Goal: Task Accomplishment & Management: Complete application form

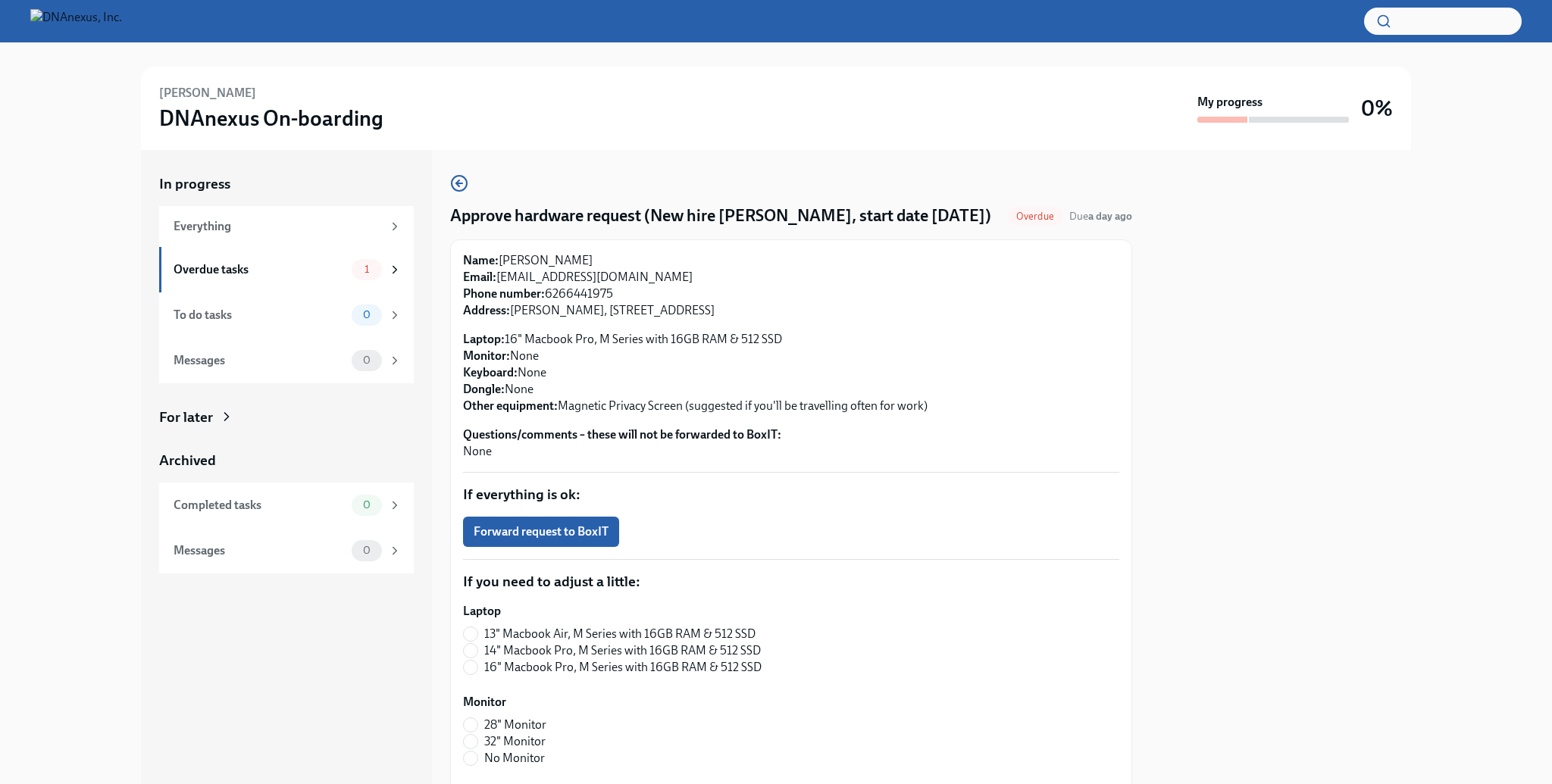
drag, startPoint x: 456, startPoint y: 263, endPoint x: 845, endPoint y: 369, distance: 403.2
click at [845, 369] on div "Name: Jon Murray Email: jonmurray123@hotmail.com Phone number: 6266441975 Addre…" at bounding box center [791, 743] width 683 height 1008
click at [845, 369] on p "Laptop: 16" Macbook Pro, M Series with 16GB RAM & 512 SSD Monitor: None Keyboar…" at bounding box center [792, 373] width 656 height 84
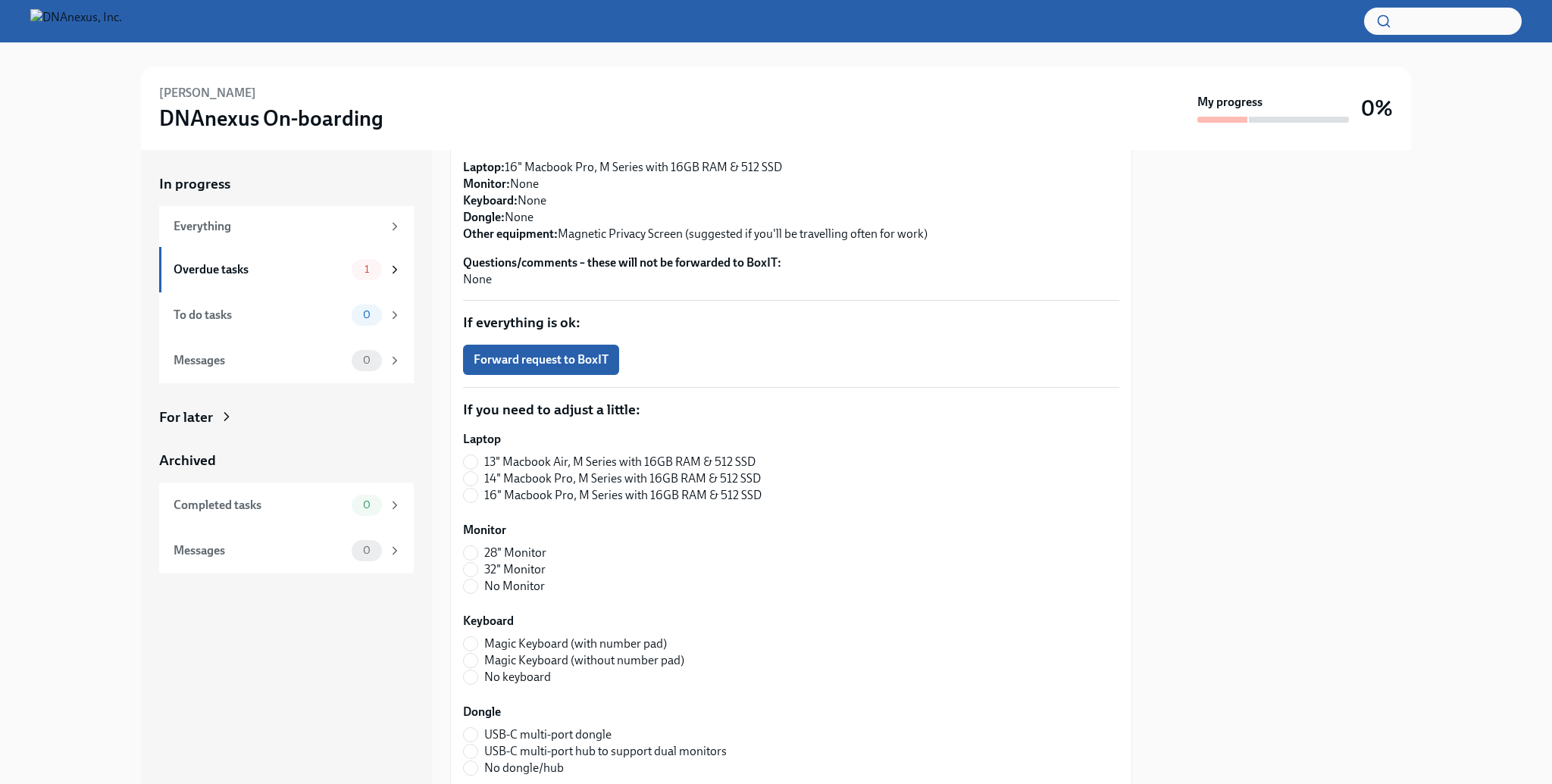
scroll to position [194, 0]
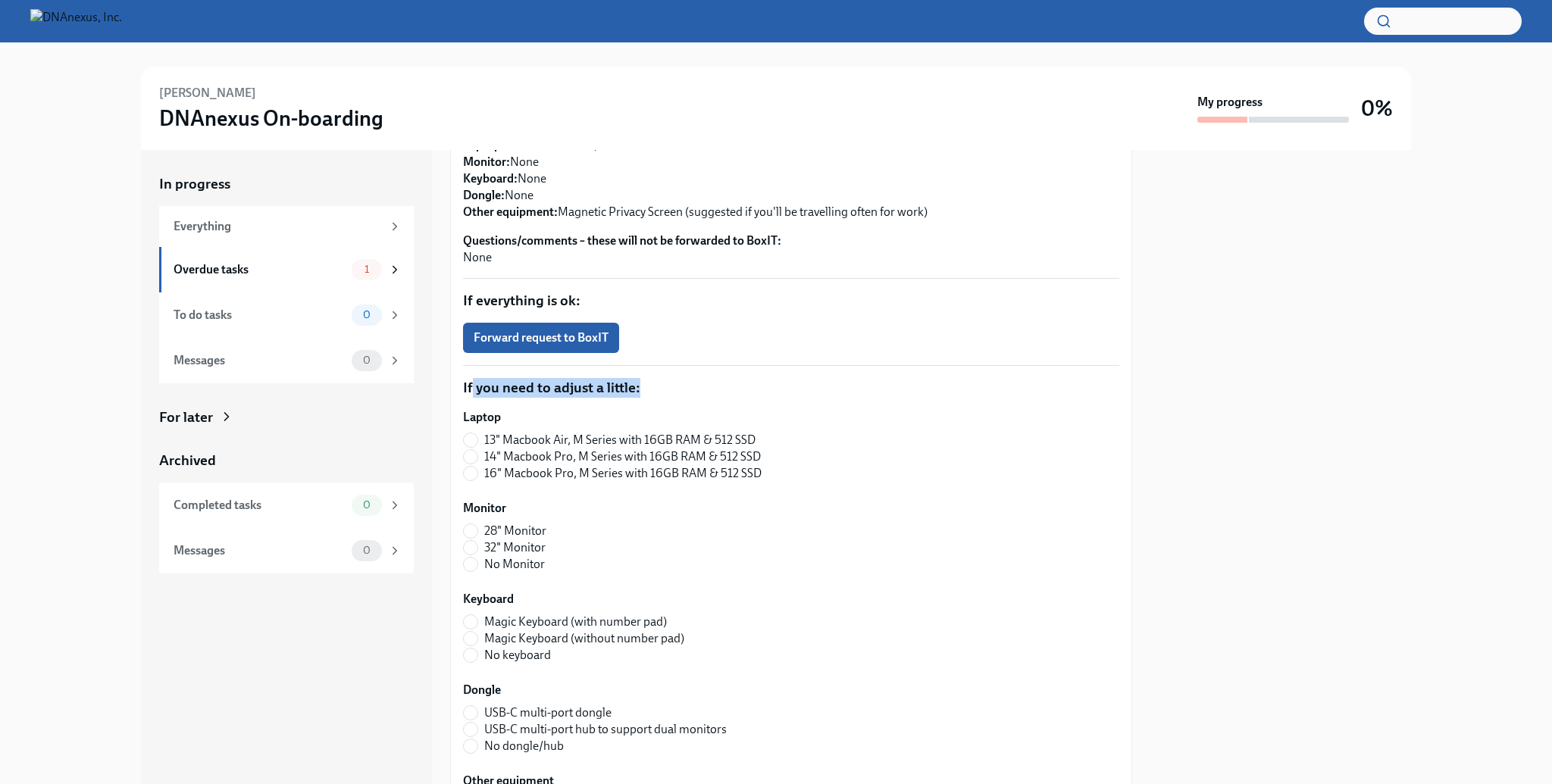
drag, startPoint x: 471, startPoint y: 389, endPoint x: 688, endPoint y: 398, distance: 217.2
click at [688, 398] on div "Name: Jon Murray Email: jonmurray123@hotmail.com Phone number: 6266441975 Addre…" at bounding box center [792, 549] width 656 height 982
click at [692, 394] on p "If you need to adjust a little:" at bounding box center [792, 387] width 656 height 19
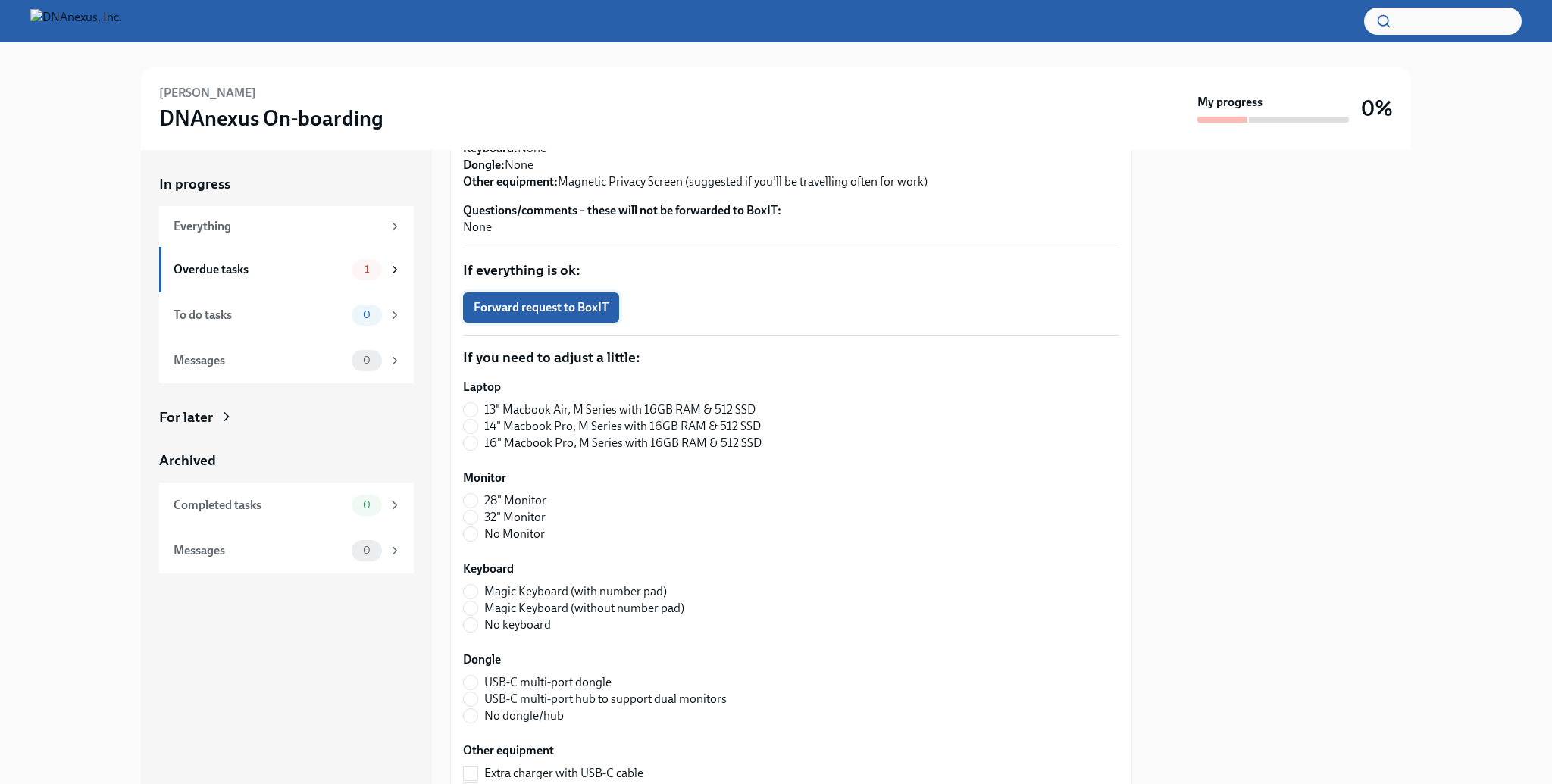
scroll to position [0, 0]
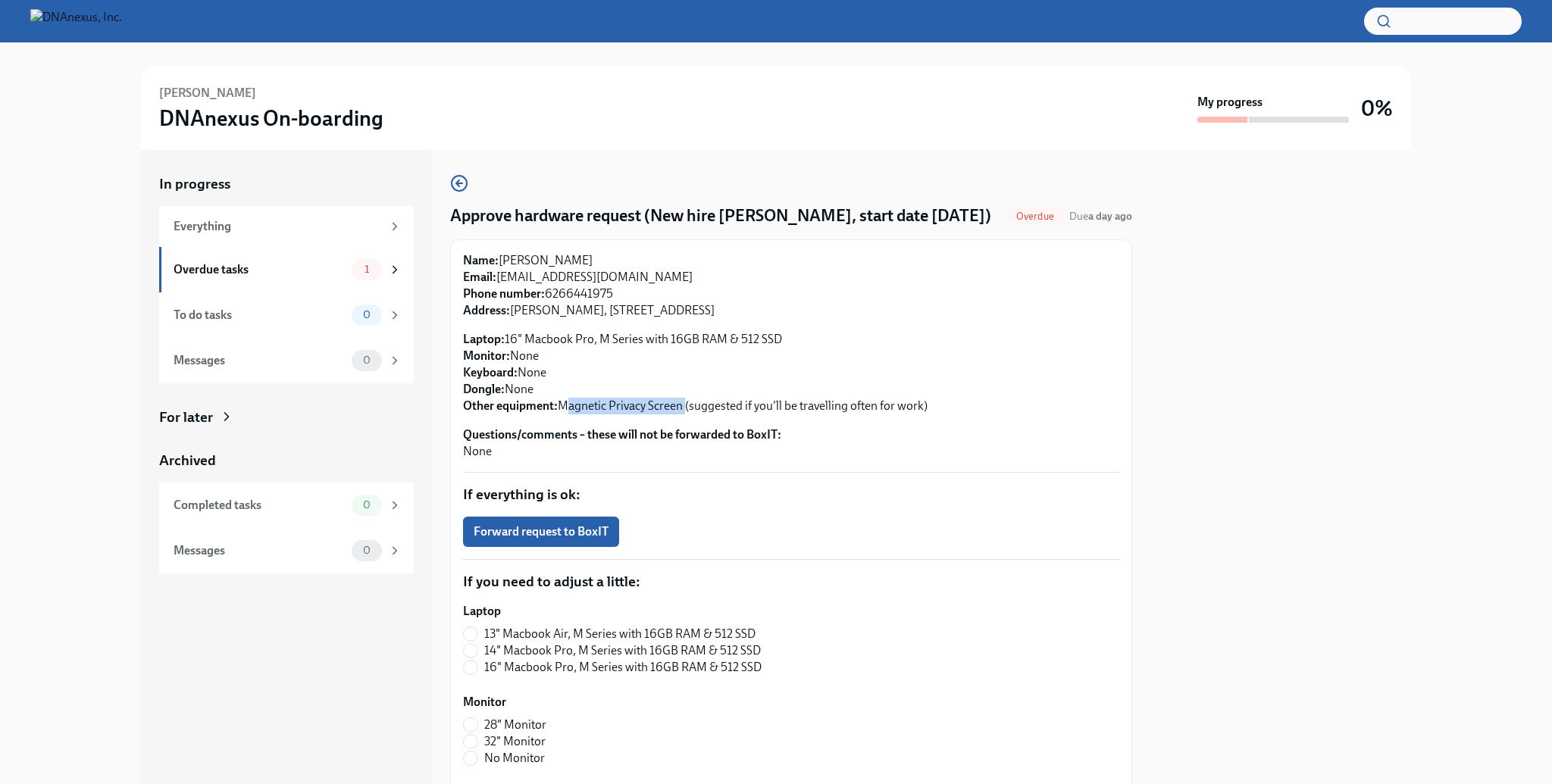
drag, startPoint x: 562, startPoint y: 402, endPoint x: 685, endPoint y: 406, distance: 123.1
click at [685, 406] on p "Laptop: 16" Macbook Pro, M Series with 16GB RAM & 512 SSD Monitor: None Keyboar…" at bounding box center [792, 373] width 656 height 84
click at [520, 346] on p "Laptop: 16" Macbook Pro, M Series with 16GB RAM & 512 SSD Monitor: None Keyboar…" at bounding box center [792, 373] width 656 height 84
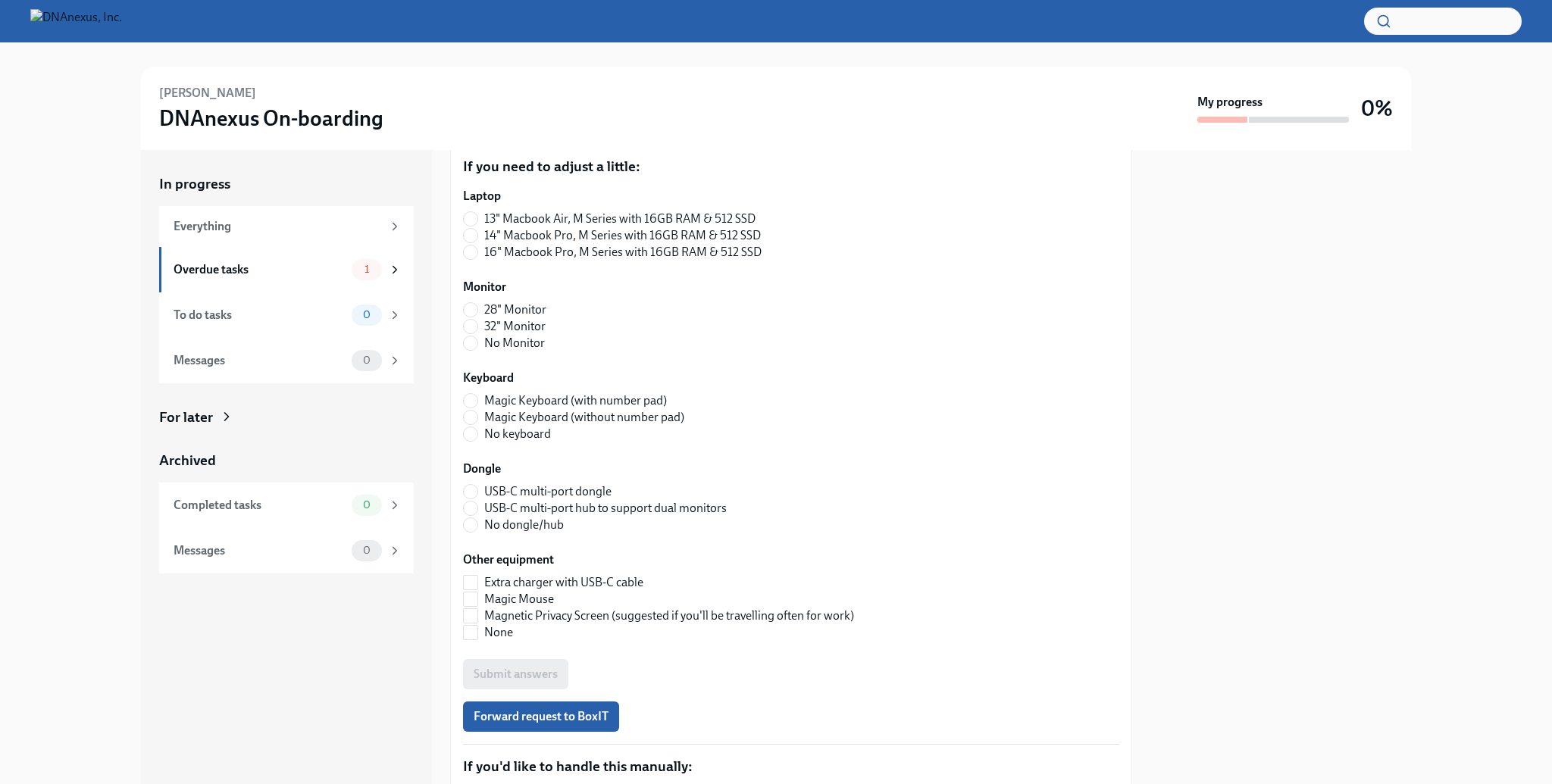
scroll to position [458, 0]
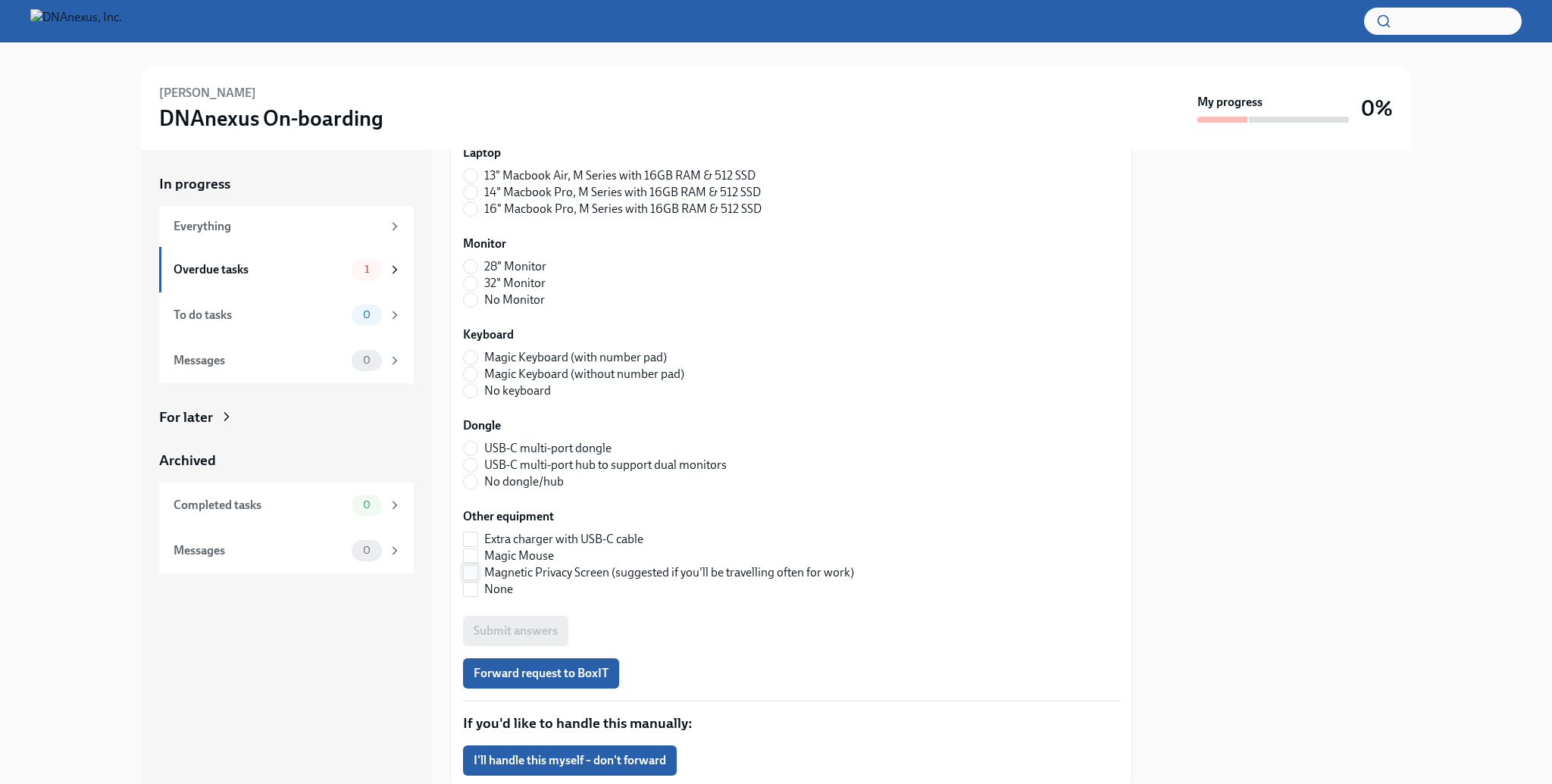
click at [472, 575] on input "Magnetic Privacy Screen (suggested if you'll be travelling often for work)" at bounding box center [470, 573] width 14 height 14
checkbox input "true"
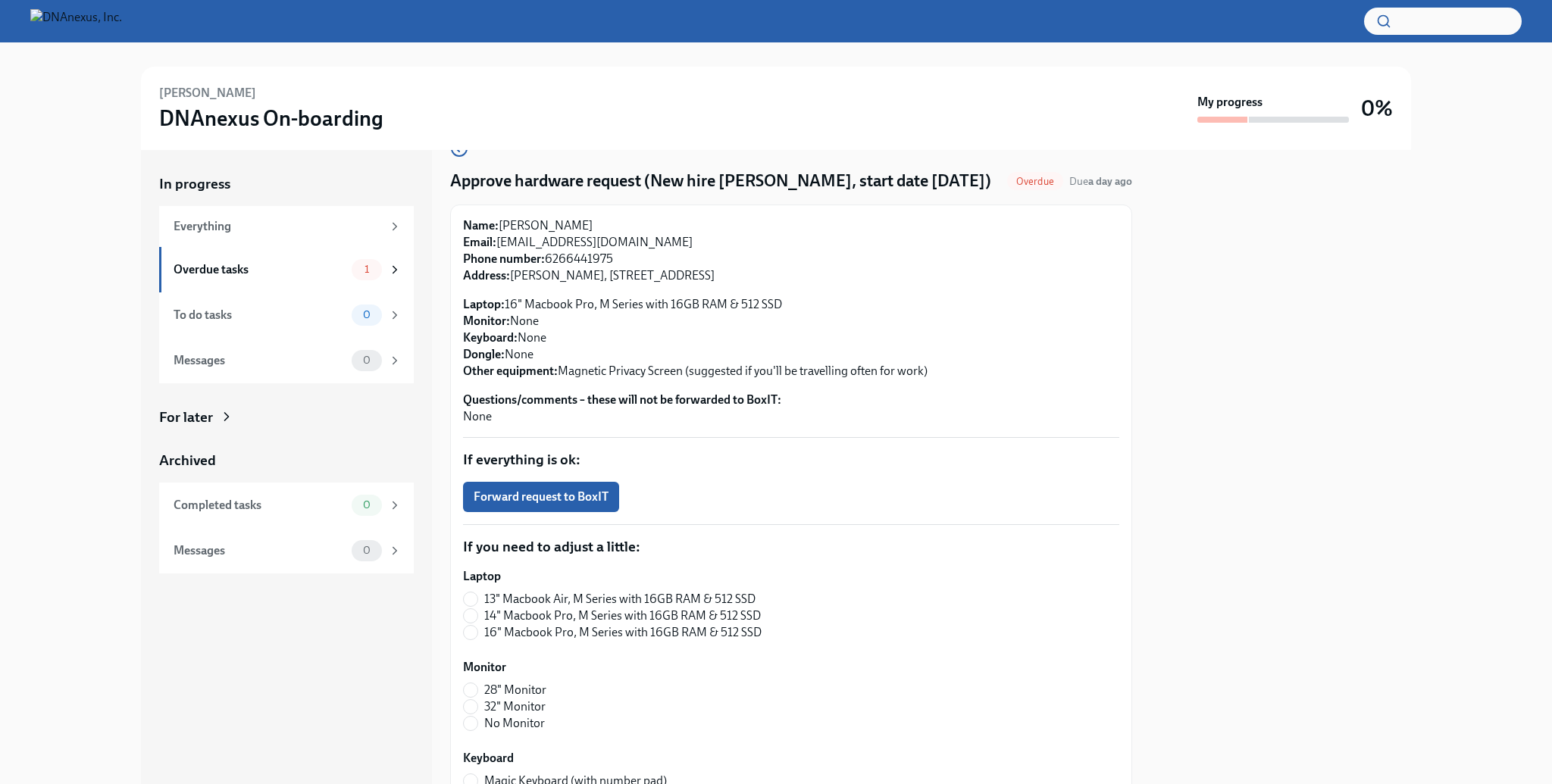
scroll to position [73, 0]
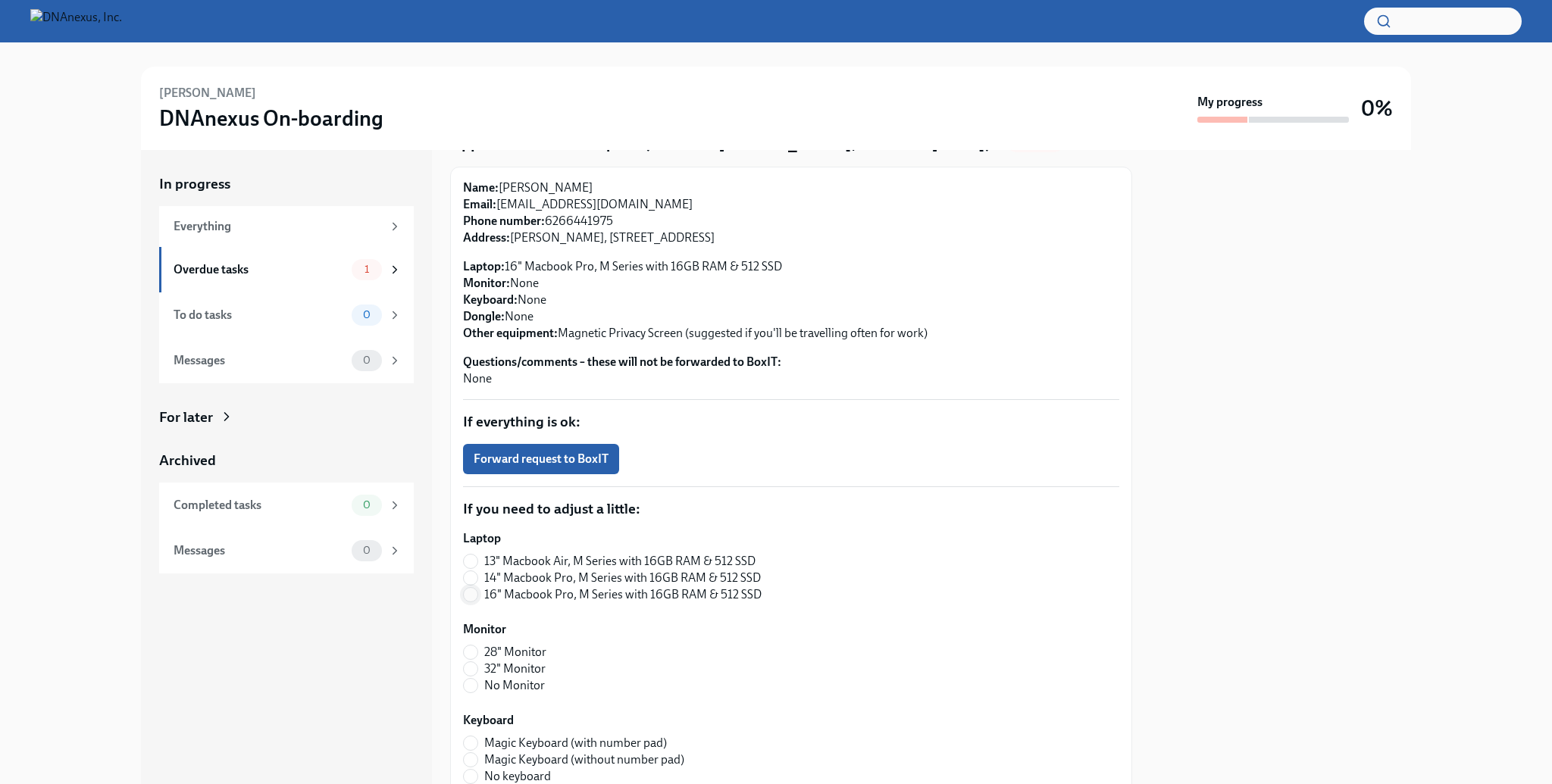
click at [470, 595] on input "16" Macbook Pro, M Series with 16GB RAM & 512 SSD" at bounding box center [470, 595] width 14 height 14
radio input "true"
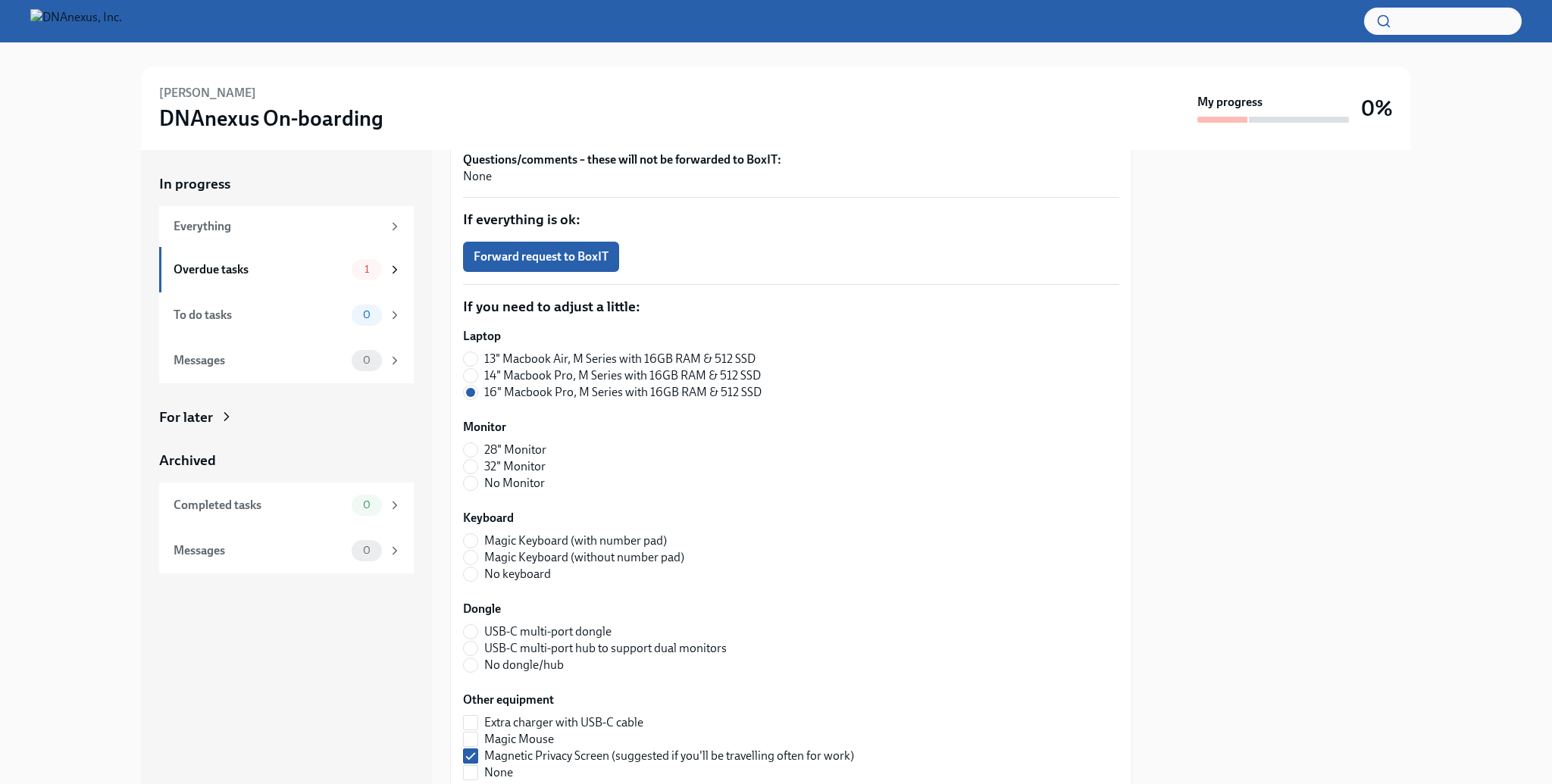
scroll to position [0, 0]
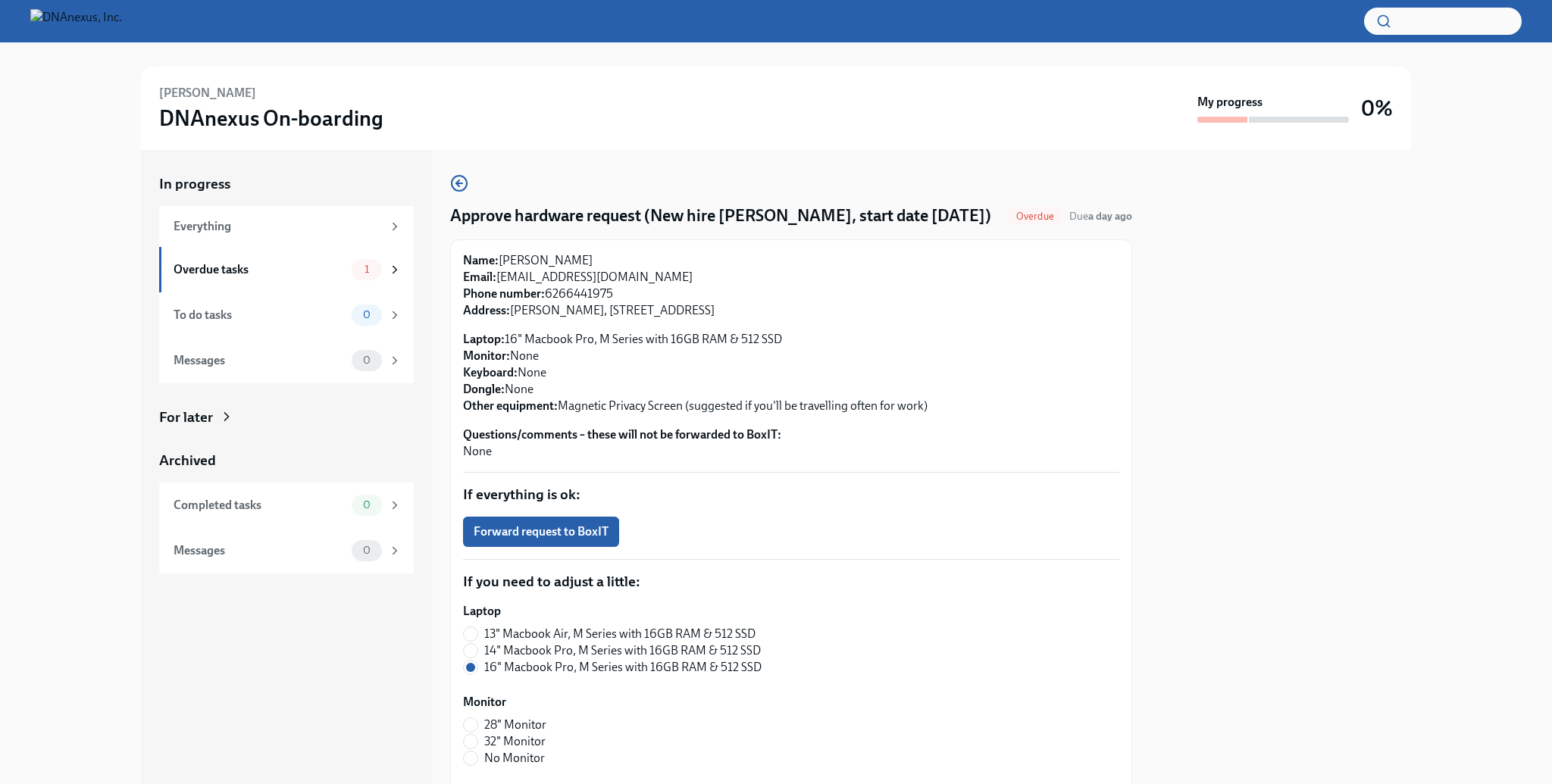
click at [846, 459] on p "Questions/comments – these will not be forwarded to BoxIT: None" at bounding box center [792, 443] width 656 height 33
click at [570, 533] on span "Forward request to BoxIT" at bounding box center [541, 532] width 135 height 15
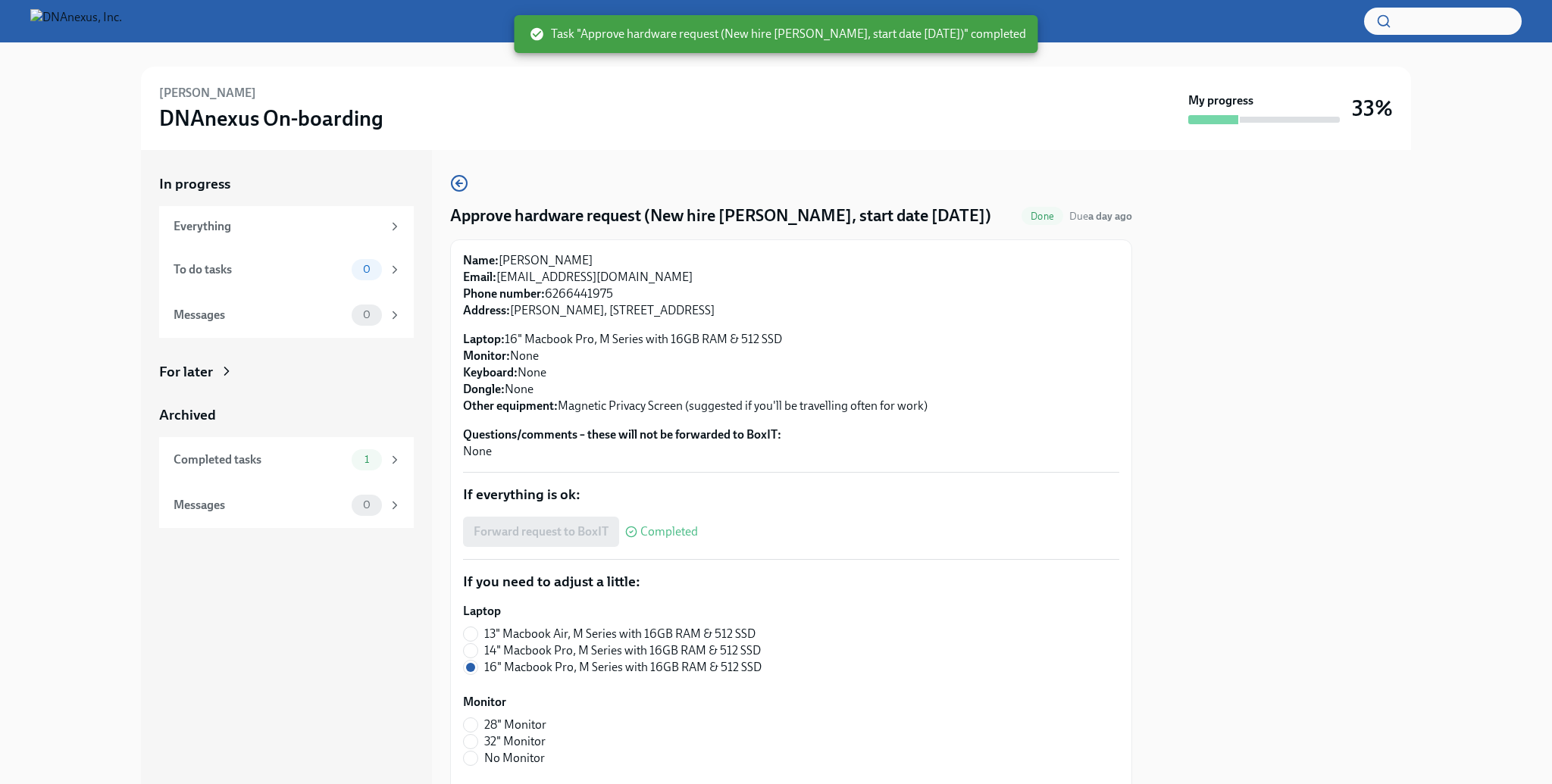
drag, startPoint x: 884, startPoint y: 214, endPoint x: 937, endPoint y: 214, distance: 53.0
click at [937, 214] on h4 "Approve hardware request (New hire Jon Murray, start date 09-02-2025)" at bounding box center [721, 216] width 541 height 23
drag, startPoint x: 884, startPoint y: 216, endPoint x: 938, endPoint y: 216, distance: 54.0
click at [938, 216] on h4 "Approve hardware request (New hire Jon Murray, start date 09-02-2025)" at bounding box center [721, 216] width 541 height 23
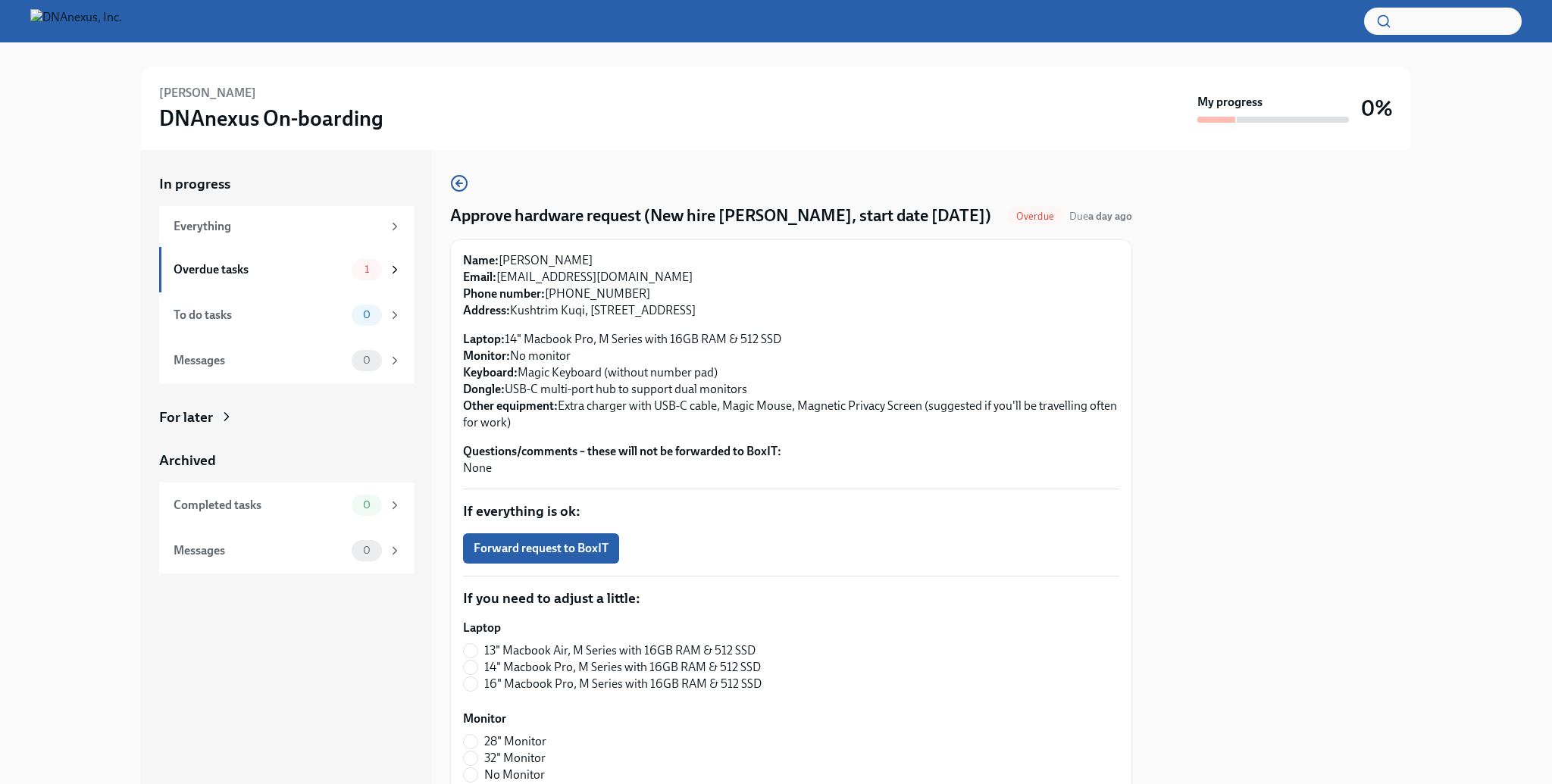
click at [603, 110] on div "Kush Kuqi DNAnexus On-boarding" at bounding box center [675, 108] width 1033 height 47
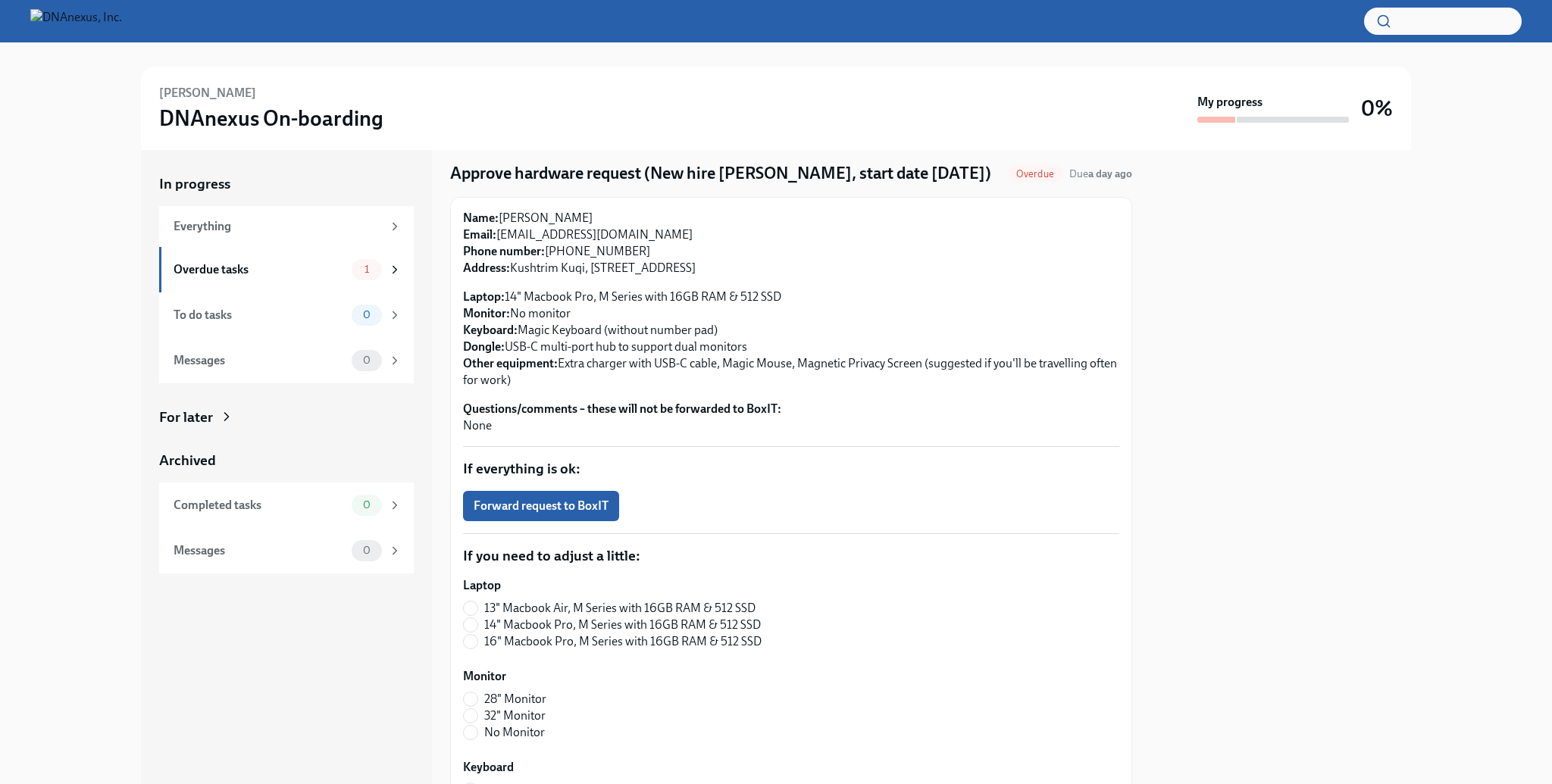
scroll to position [73, 0]
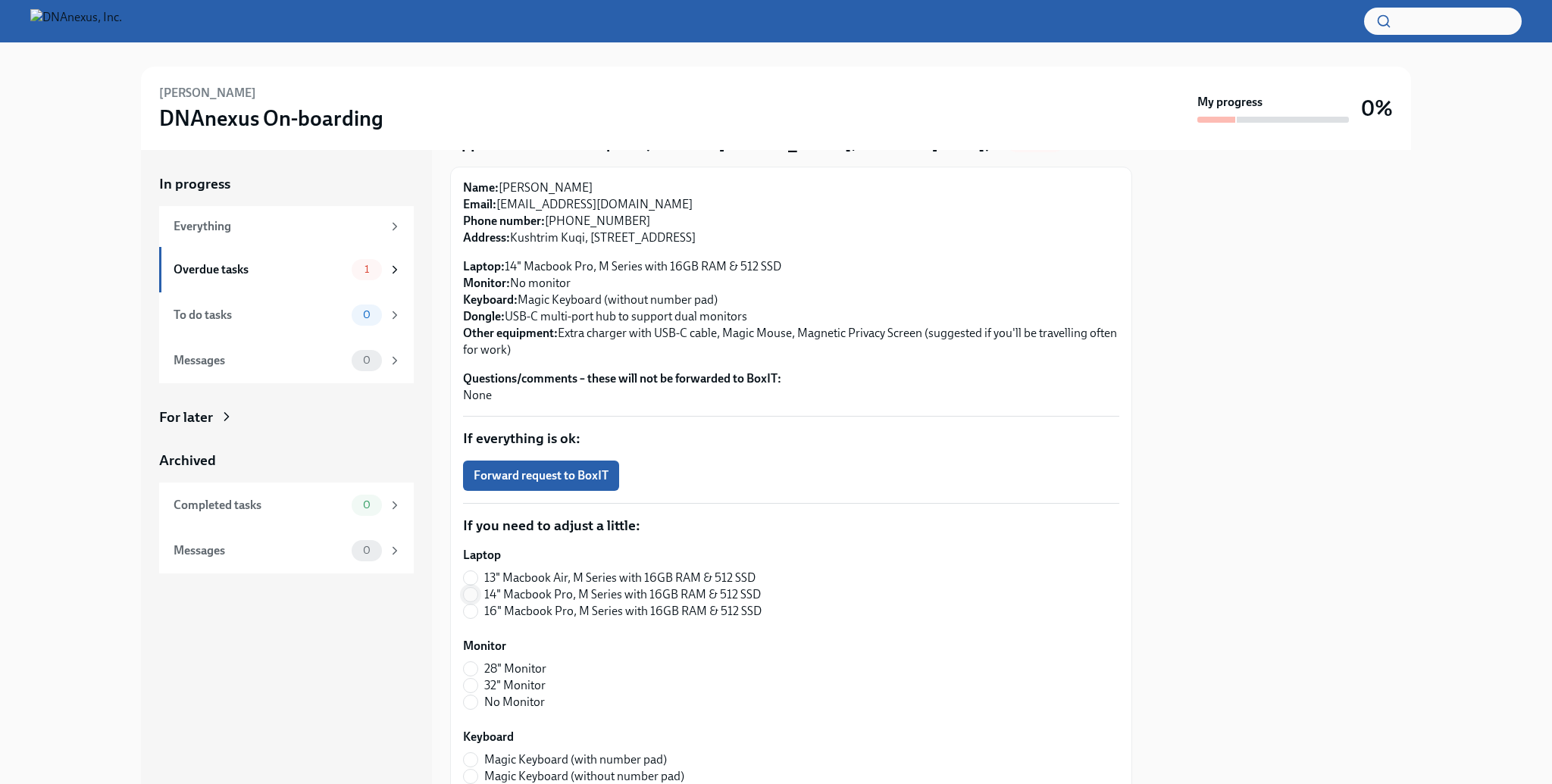
click at [473, 594] on input "14" Macbook Pro, M Series with 16GB RAM & 512 SSD" at bounding box center [470, 595] width 14 height 14
radio input "true"
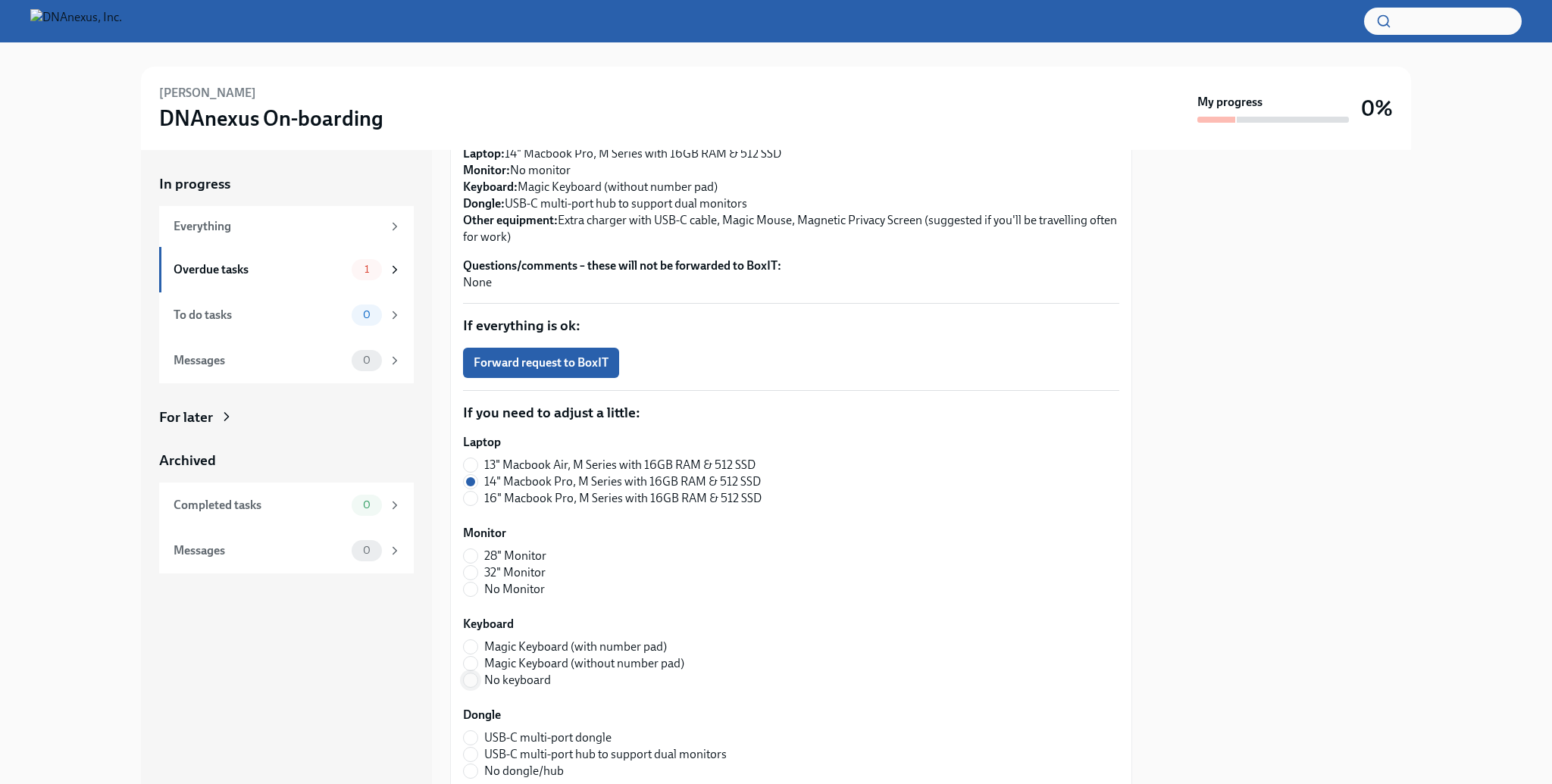
scroll to position [218, 0]
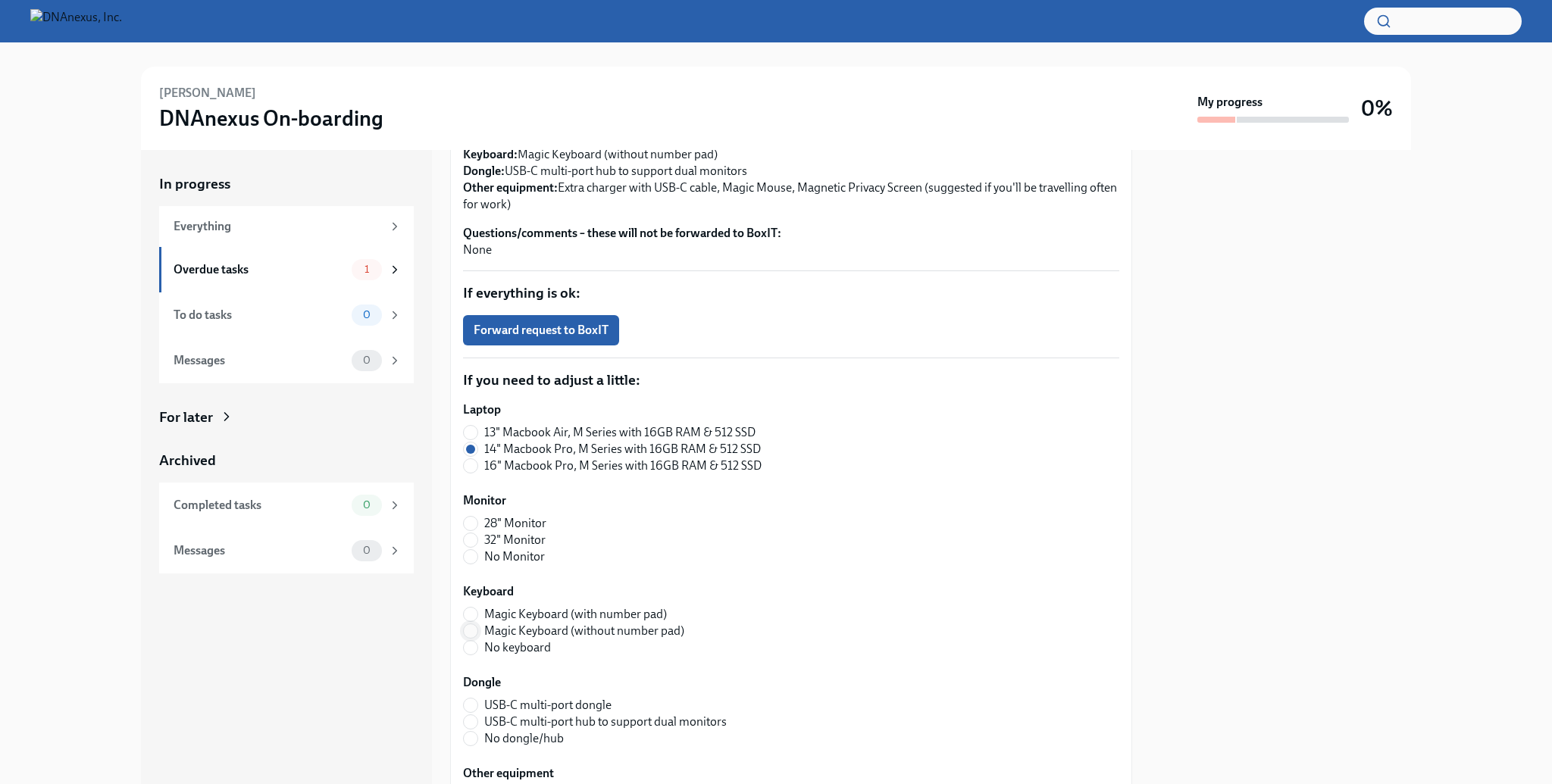
click at [469, 635] on input "Magic Keyboard (without number pad)" at bounding box center [470, 631] width 14 height 14
radio input "true"
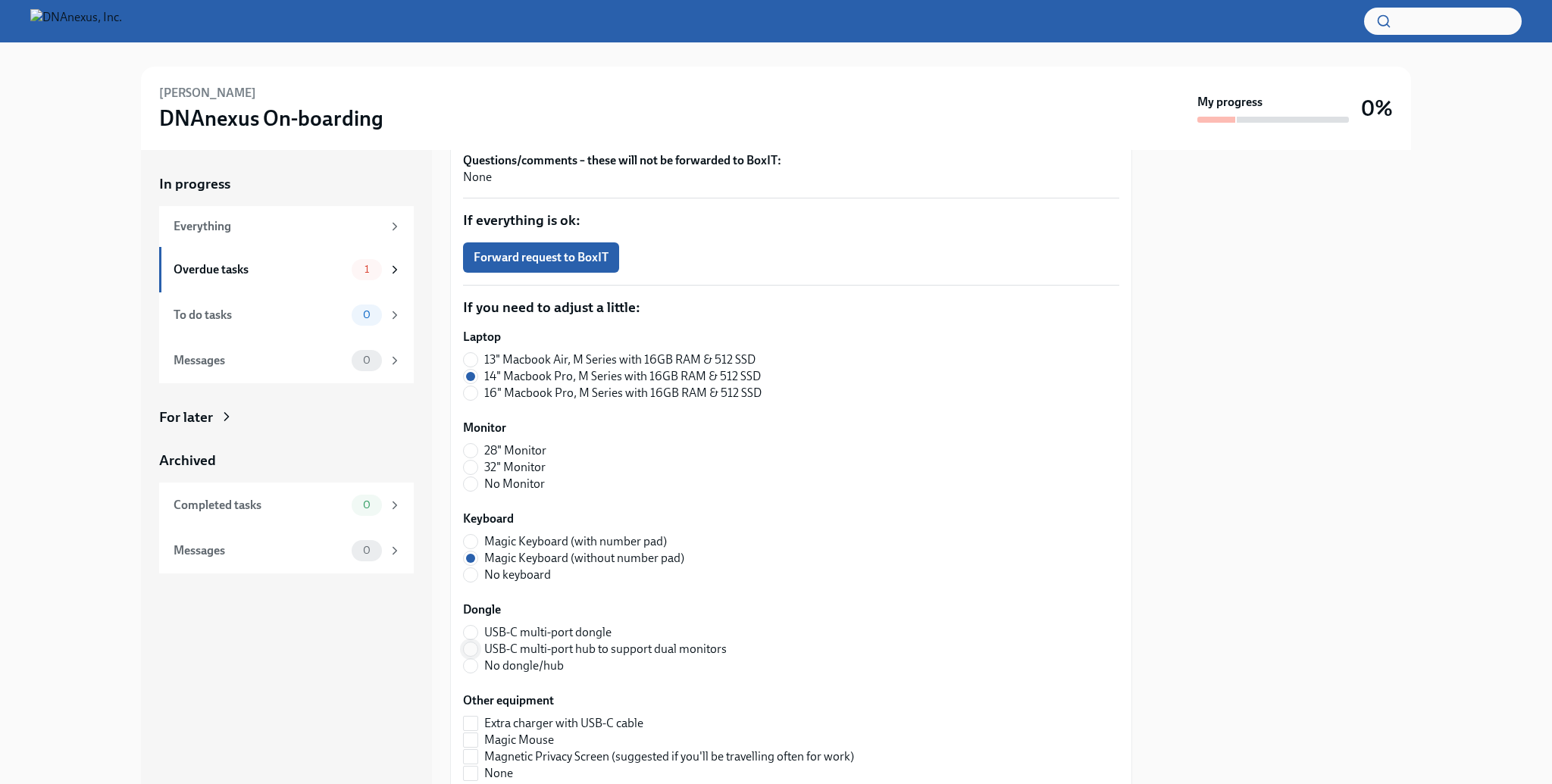
click at [467, 646] on input "USB-C multi-port hub to support dual monitors" at bounding box center [470, 650] width 14 height 14
radio input "true"
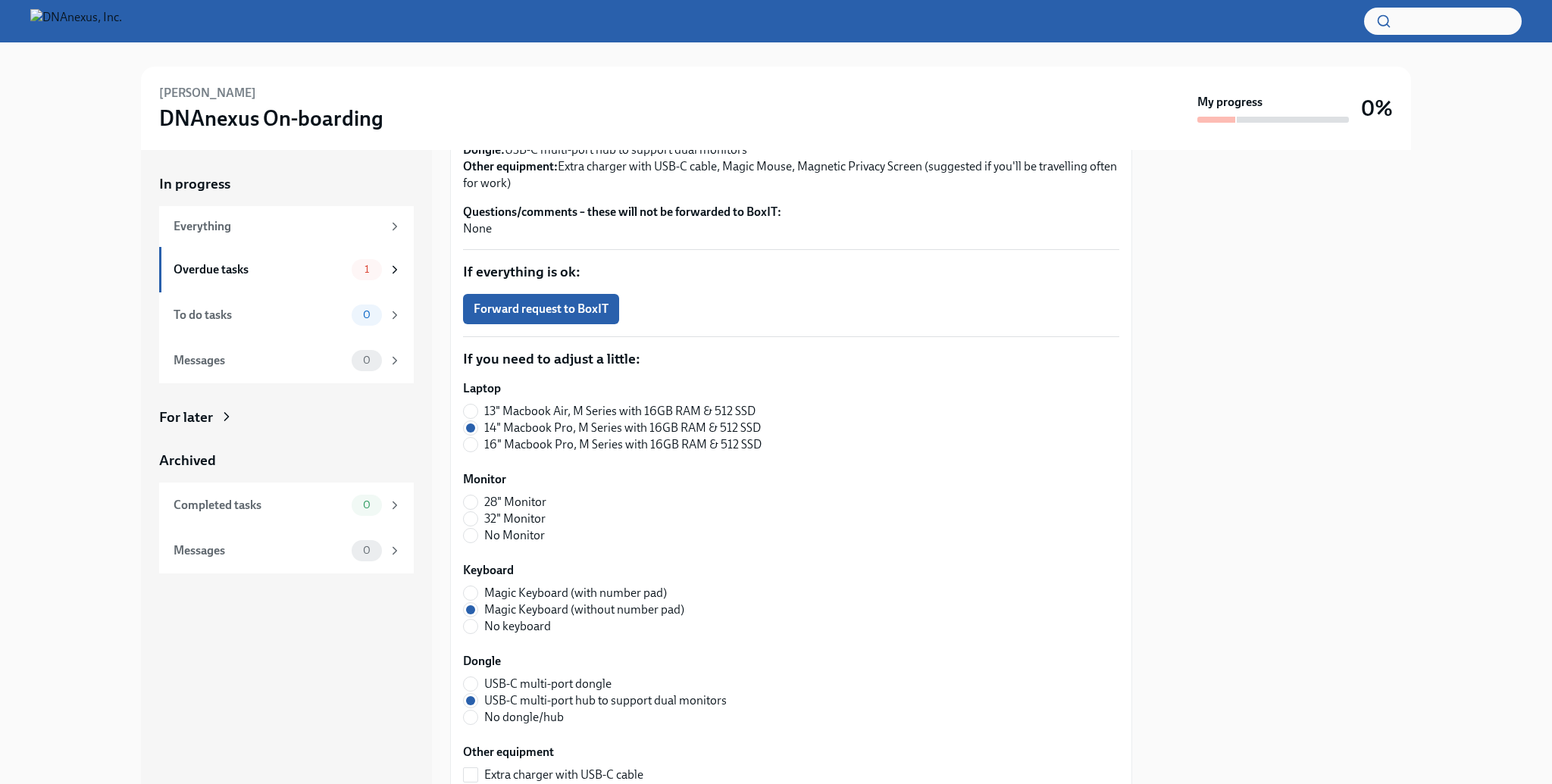
scroll to position [326, 0]
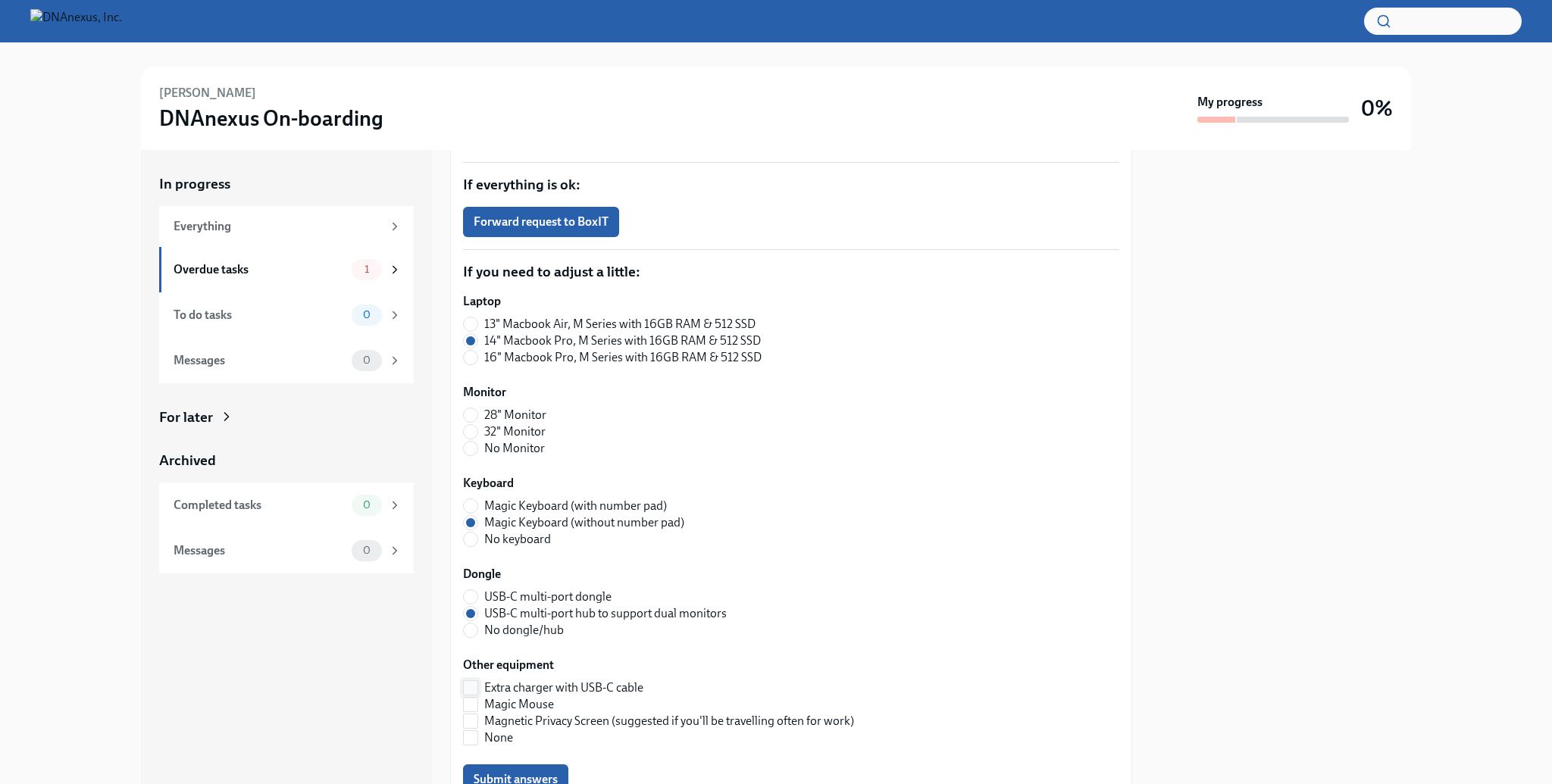
click at [463, 688] on input "Extra charger with USB-C cable" at bounding box center [470, 688] width 14 height 14
checkbox input "true"
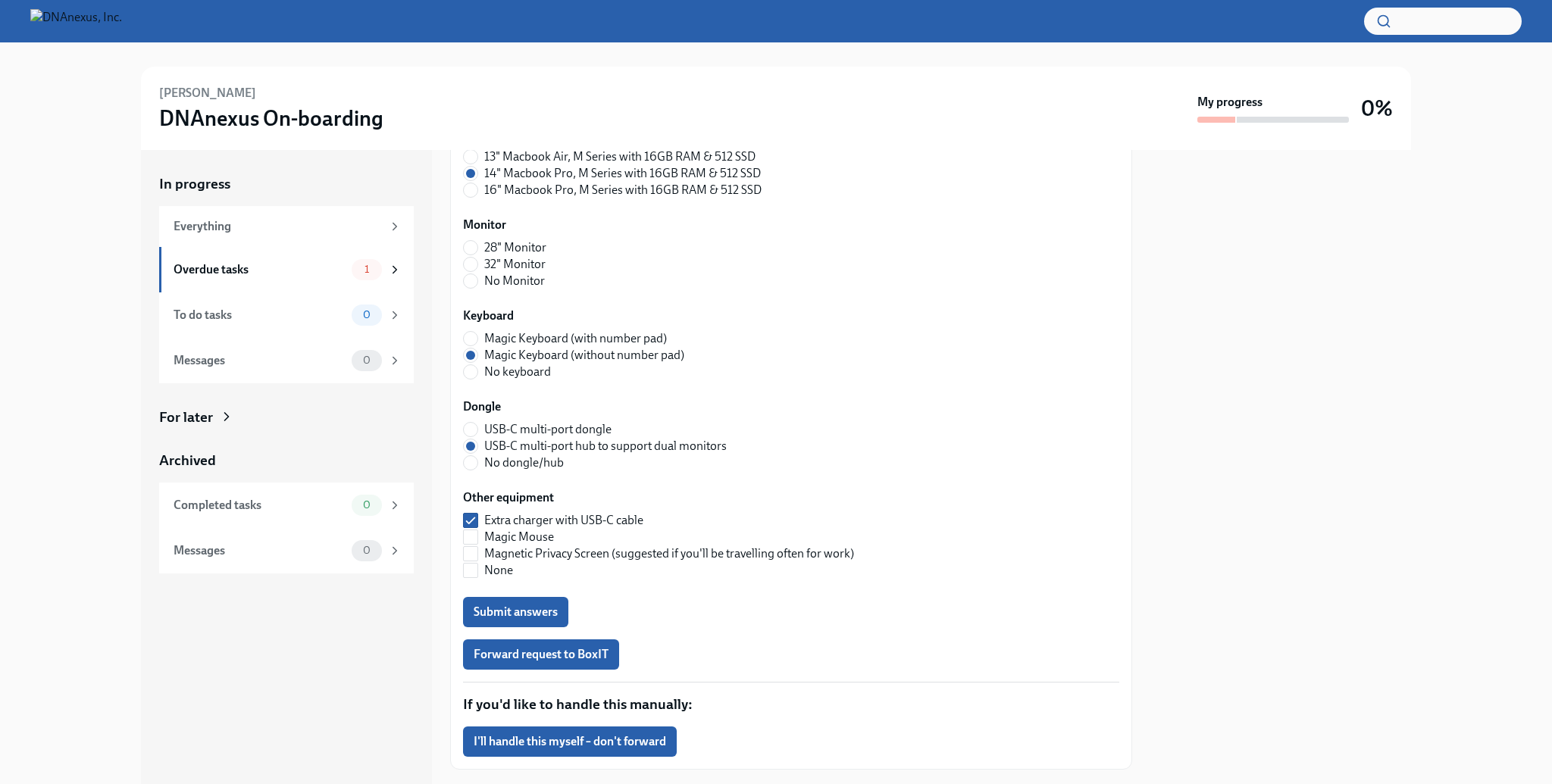
scroll to position [528, 0]
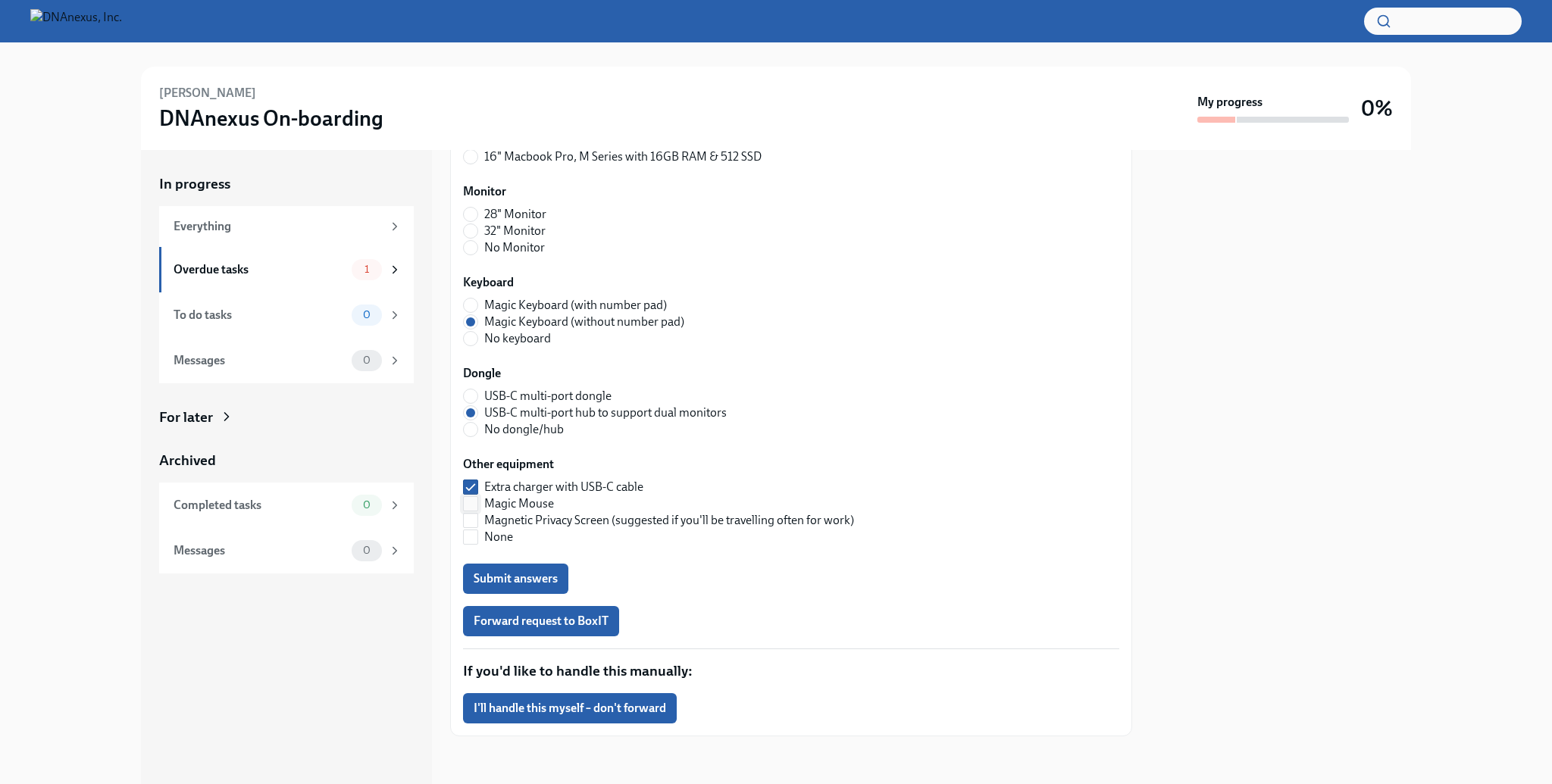
click at [471, 507] on input "Magic Mouse" at bounding box center [470, 504] width 14 height 14
checkbox input "true"
click at [473, 516] on input "Magnetic Privacy Screen (suggested if you'll be travelling often for work)" at bounding box center [470, 521] width 14 height 14
checkbox input "true"
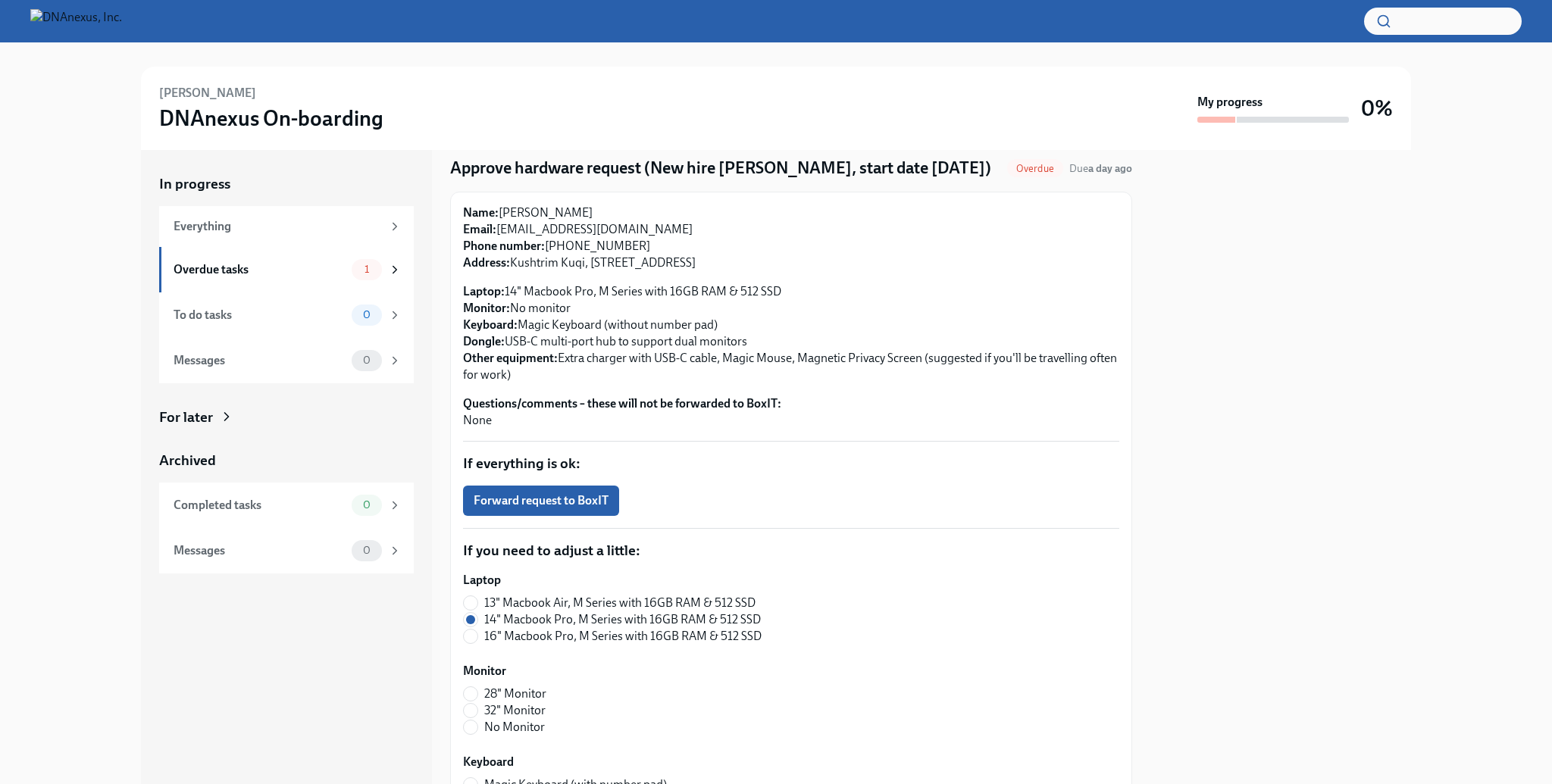
scroll to position [0, 0]
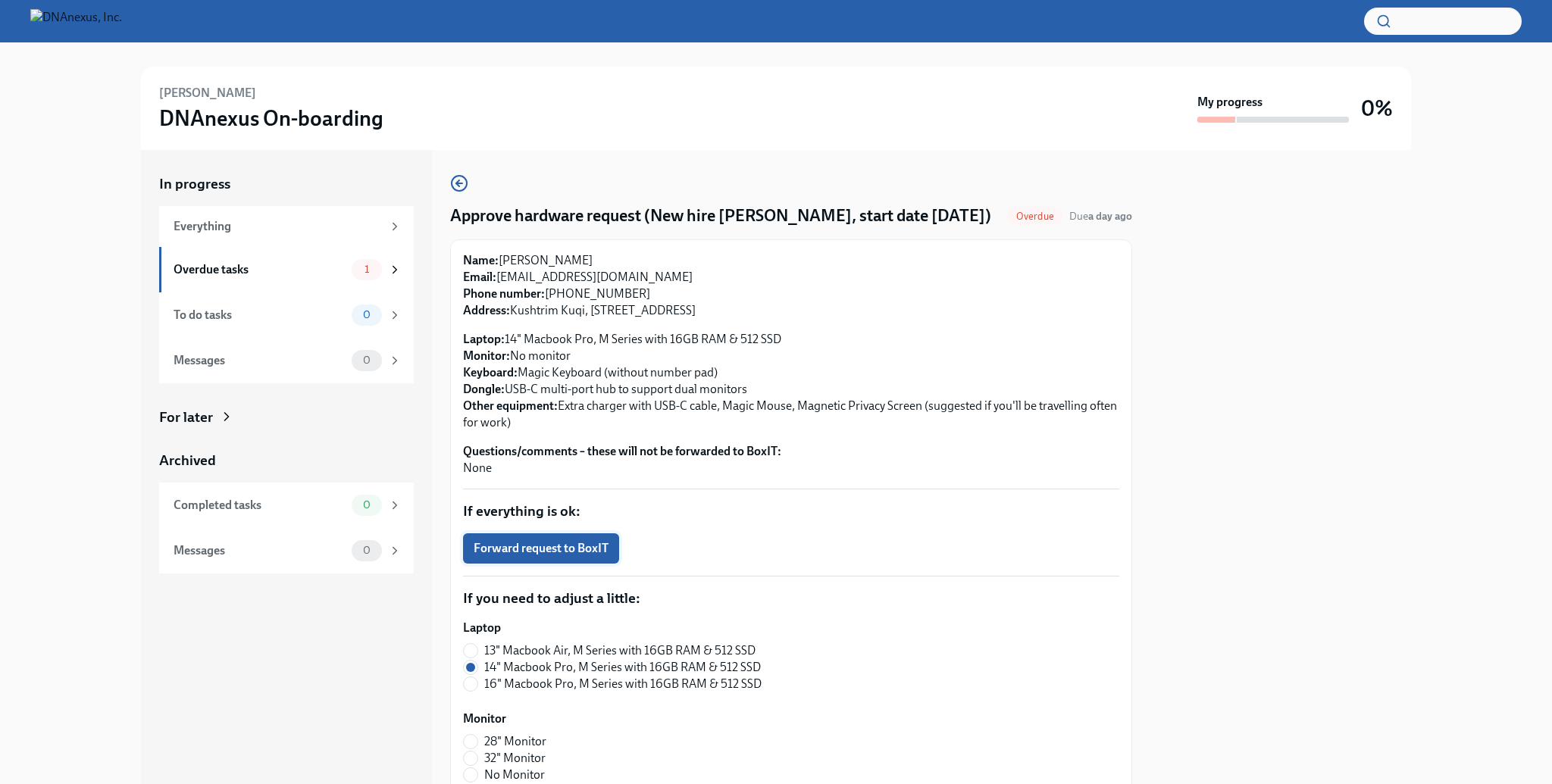
click at [551, 540] on button "Forward request to BoxIT" at bounding box center [541, 549] width 156 height 30
